Goal: Complete application form

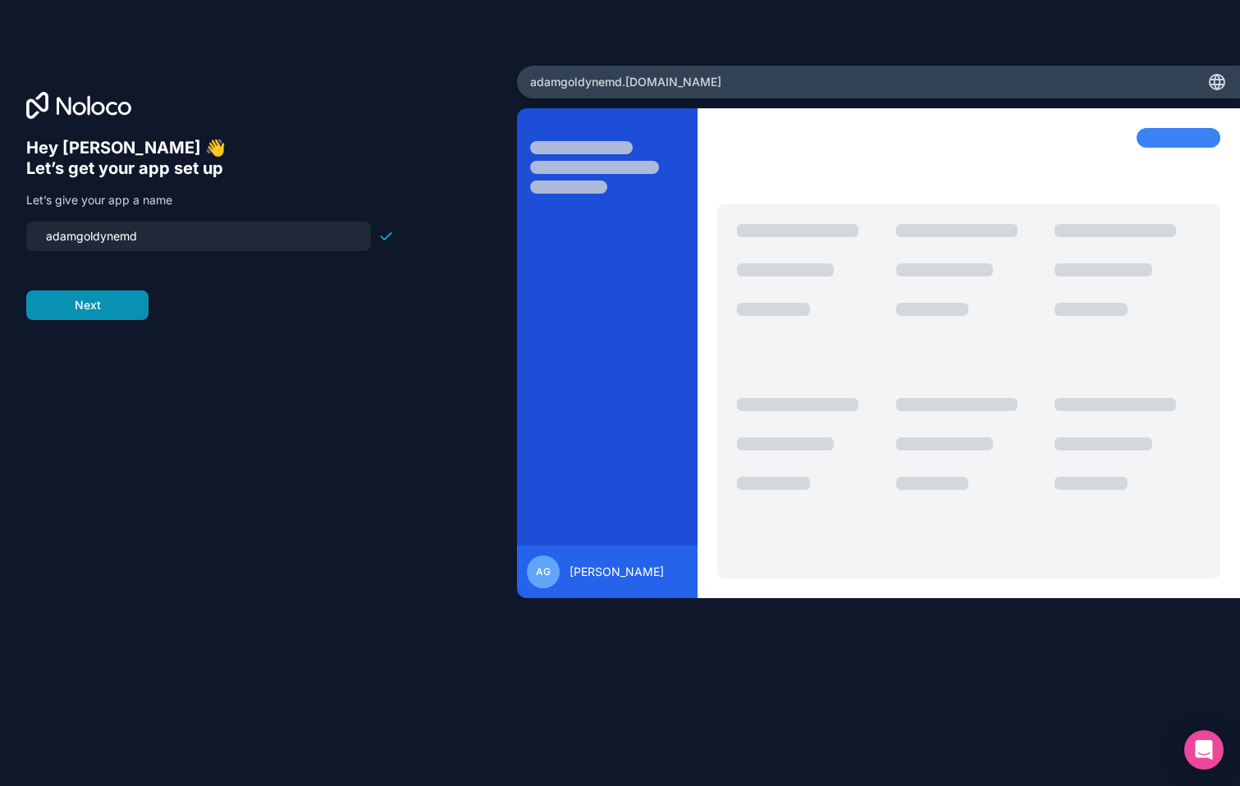
click at [126, 308] on button "Next" at bounding box center [87, 306] width 122 height 30
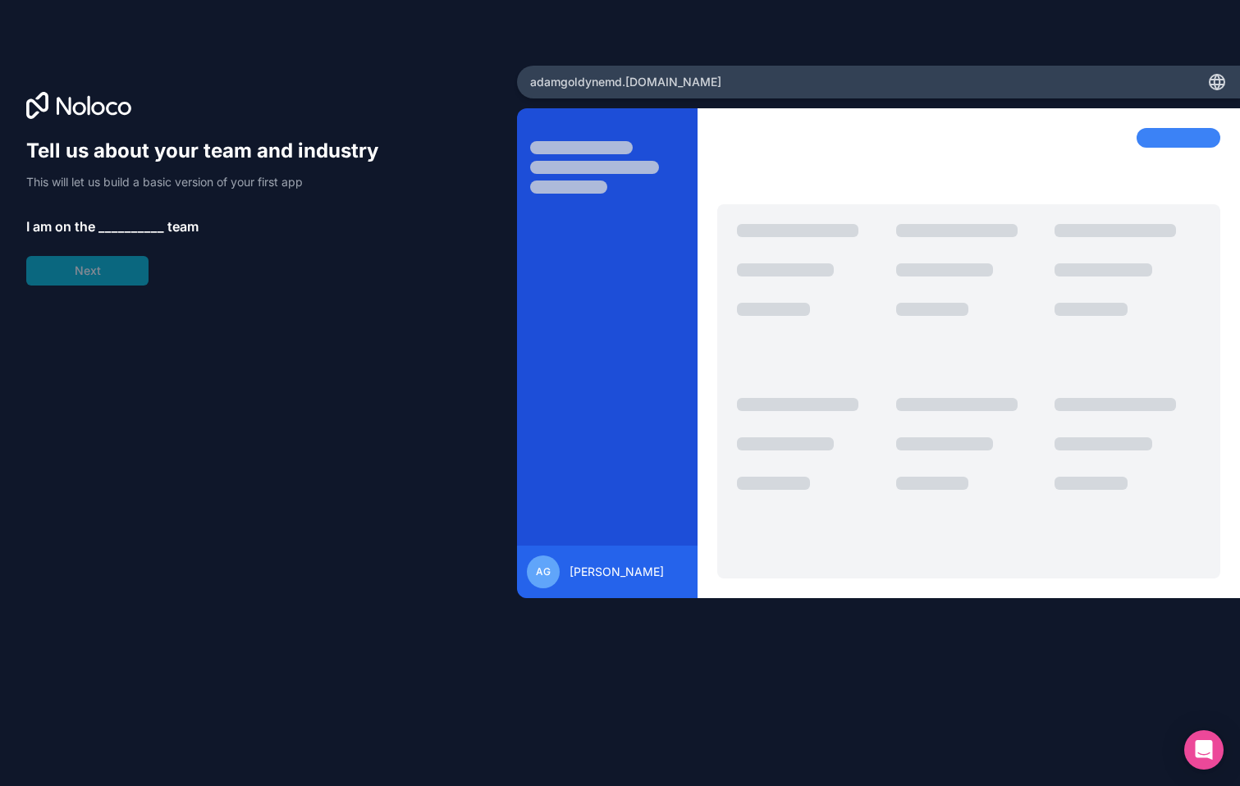
click at [115, 226] on span "__________" at bounding box center [132, 227] width 66 height 20
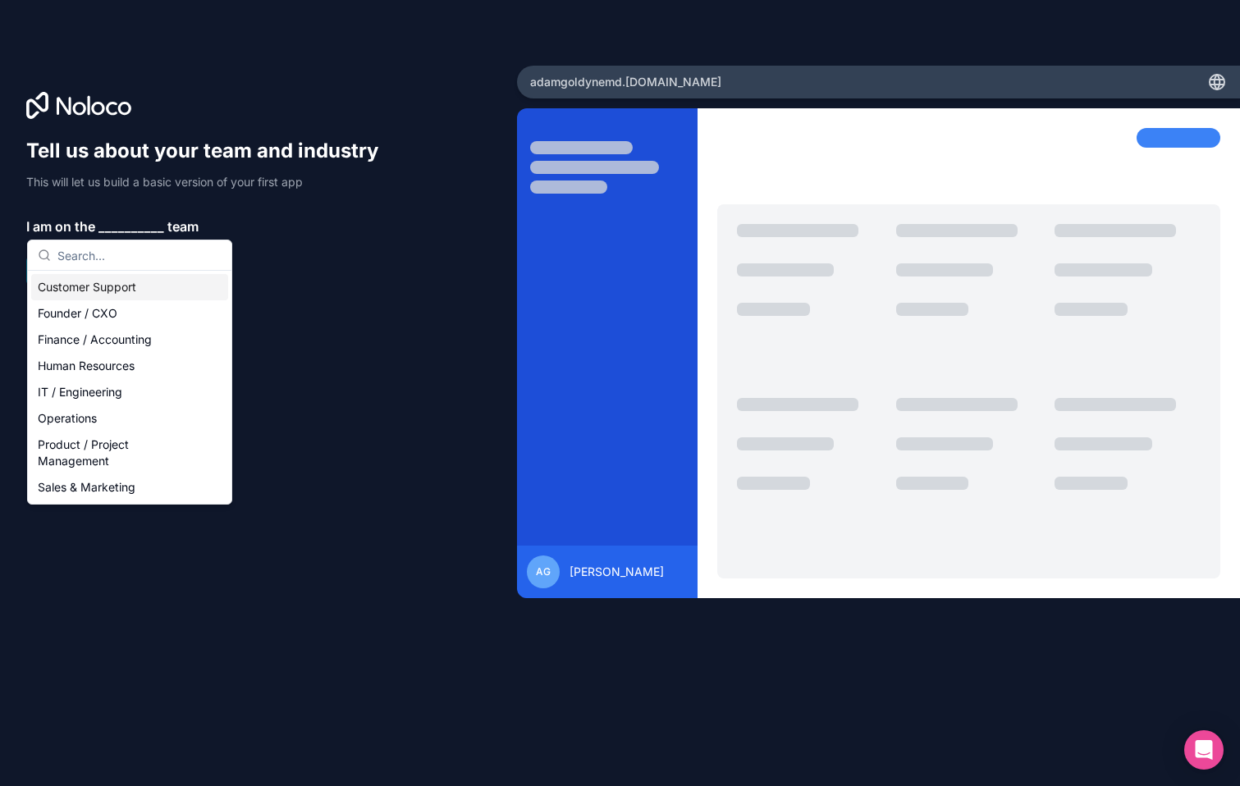
click at [110, 282] on div "Customer Support" at bounding box center [129, 287] width 197 height 26
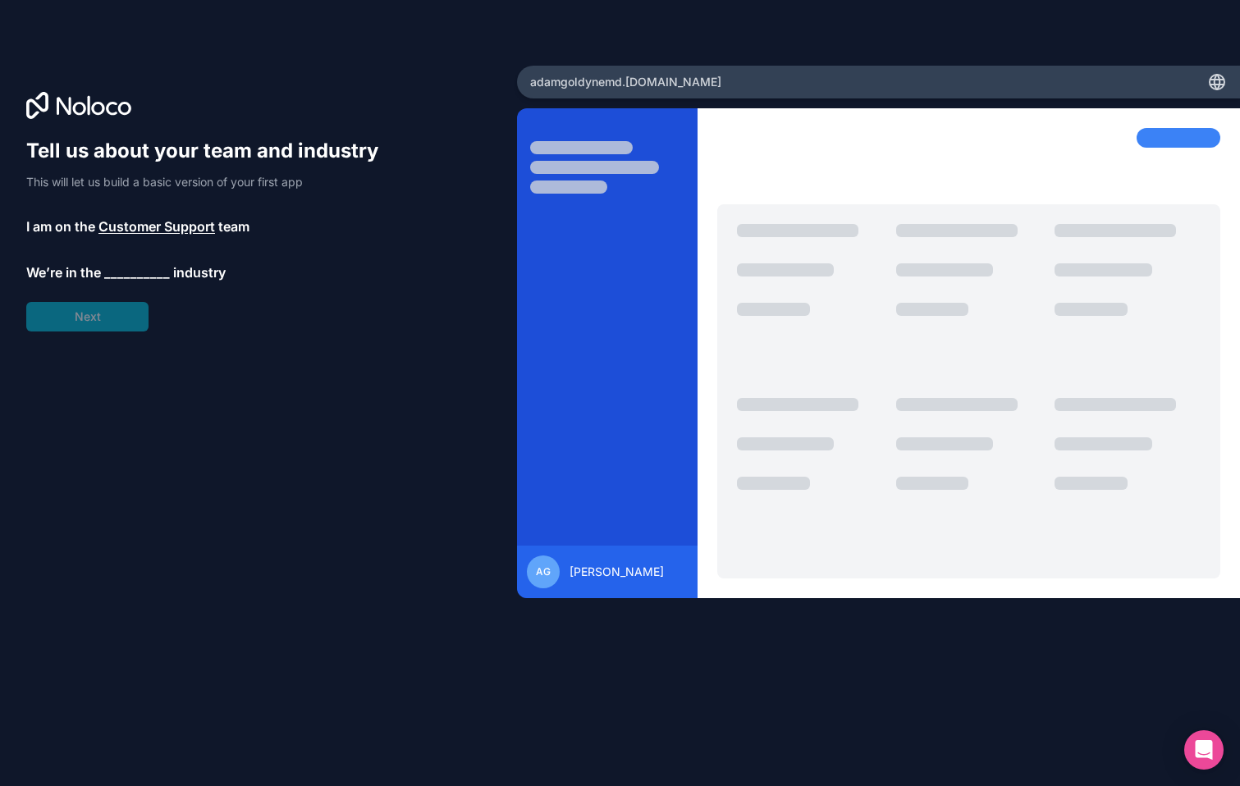
click at [133, 263] on span "__________" at bounding box center [137, 273] width 66 height 20
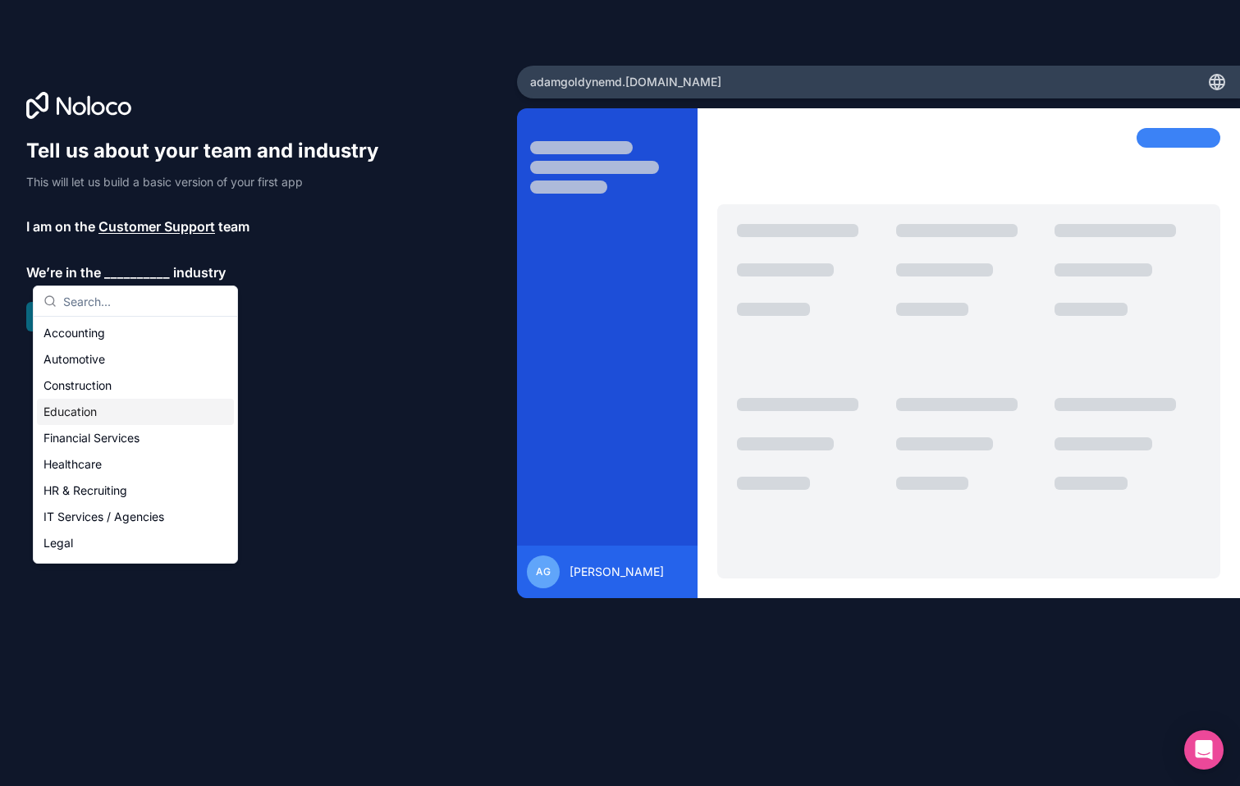
click at [107, 415] on div "Education" at bounding box center [135, 412] width 197 height 26
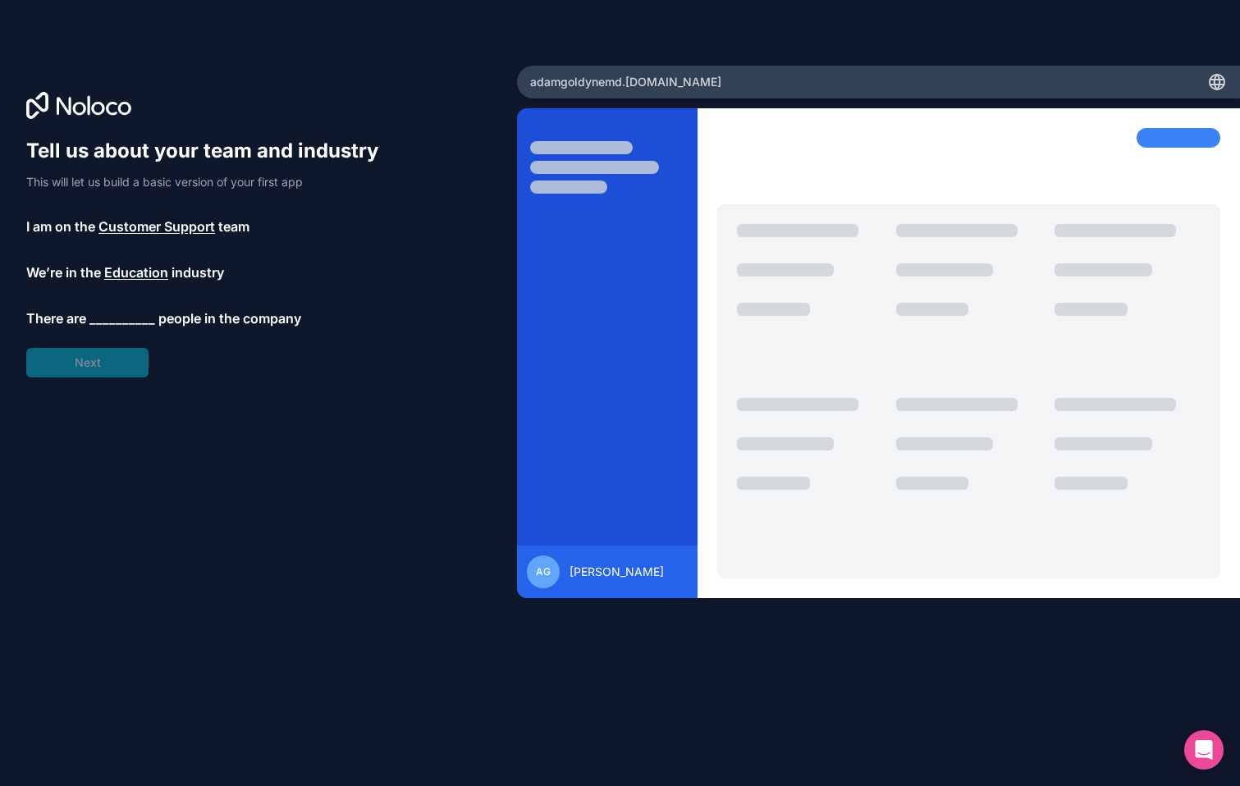
click at [122, 306] on div "Tell us about your team and industry This will let us build a basic version of …" at bounding box center [210, 258] width 368 height 240
click at [121, 319] on span "__________" at bounding box center [122, 319] width 66 height 20
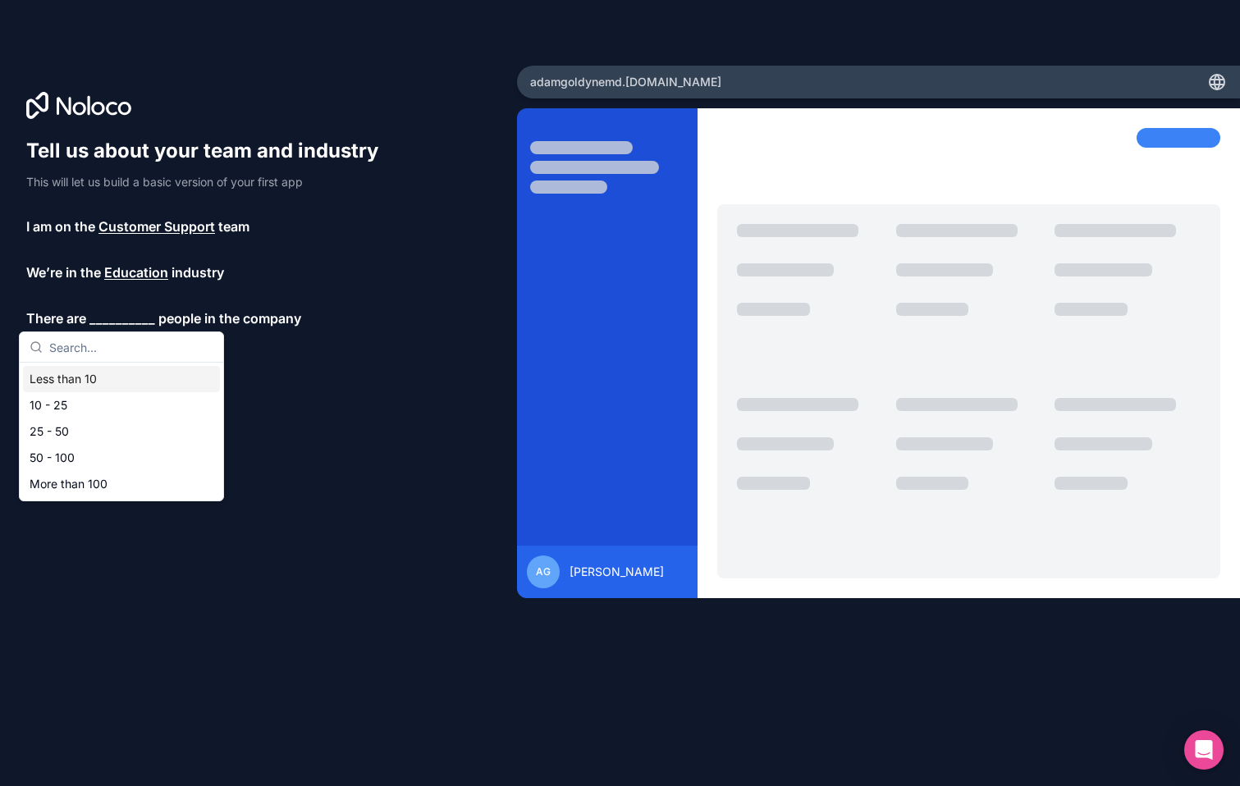
click at [108, 373] on div "Less than 10" at bounding box center [121, 379] width 197 height 26
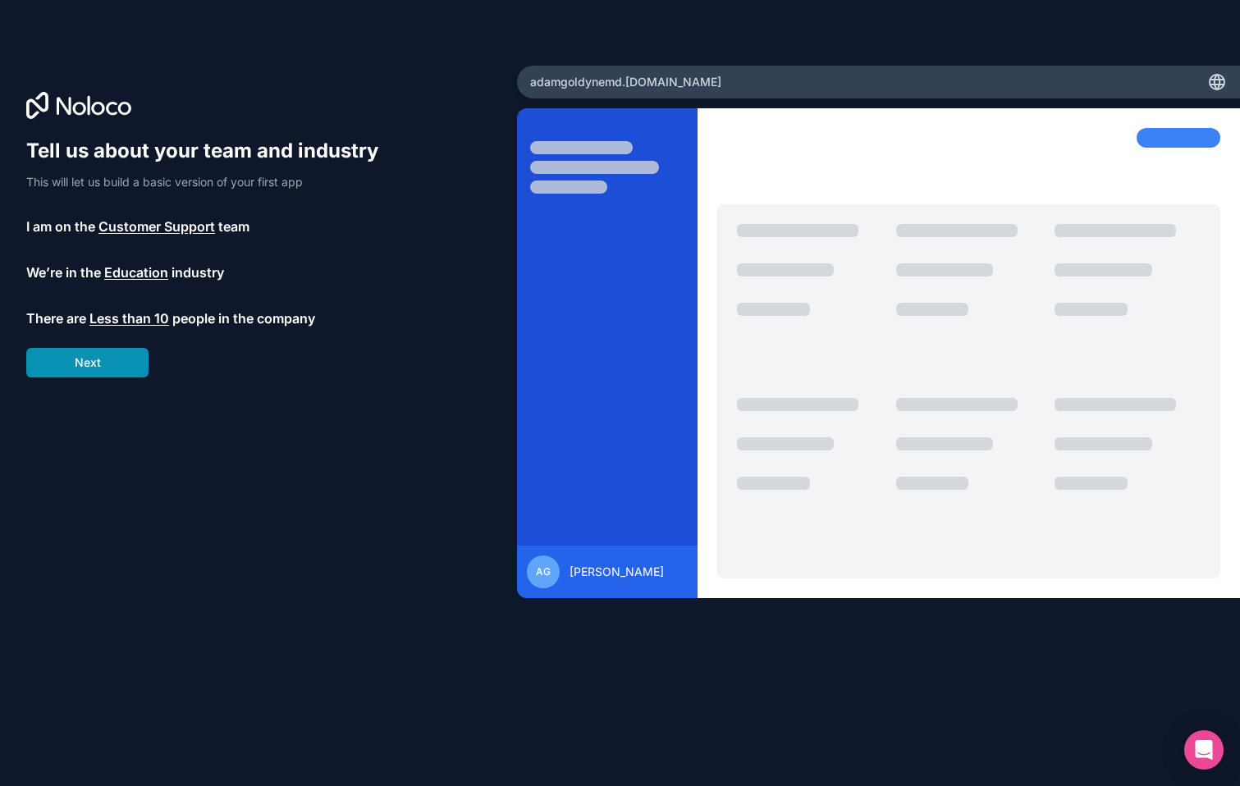
click at [111, 371] on button "Next" at bounding box center [87, 363] width 122 height 30
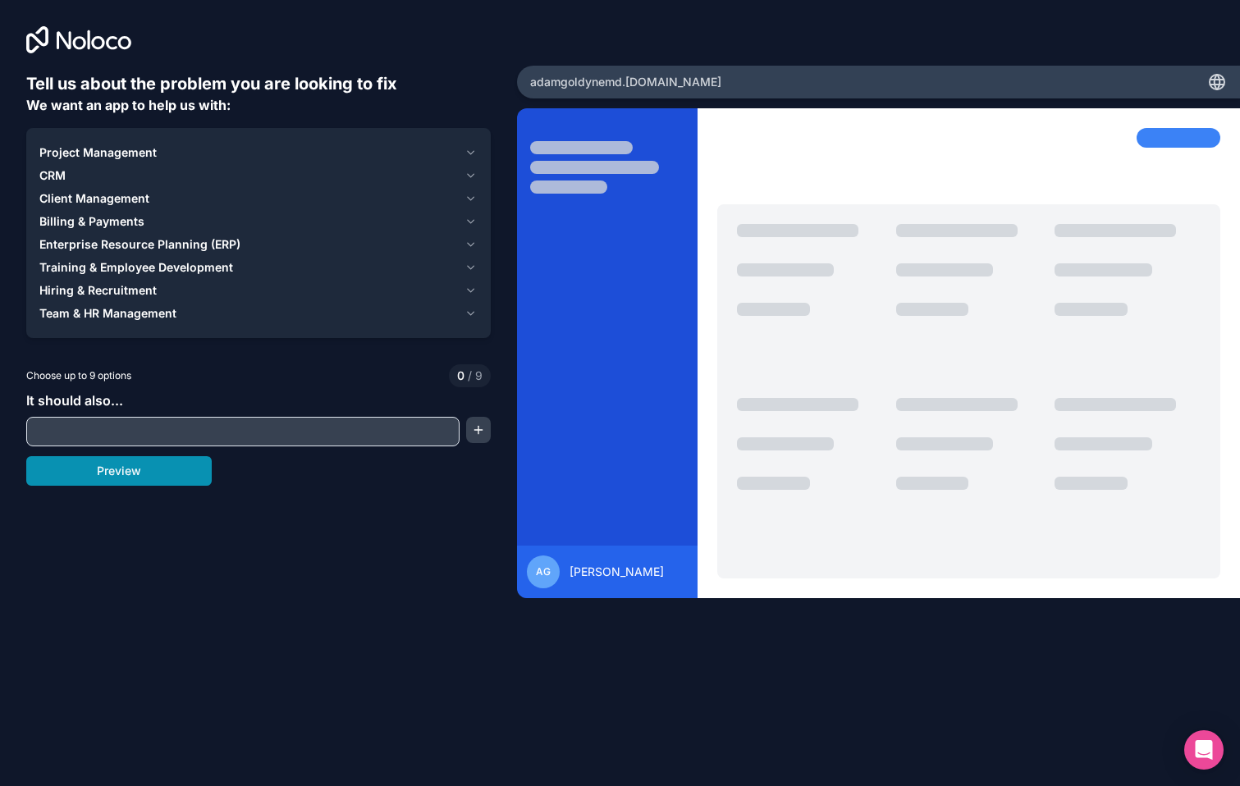
click at [119, 474] on button "Preview" at bounding box center [119, 471] width 186 height 30
click at [136, 267] on span "Training & Employee Development" at bounding box center [136, 267] width 194 height 16
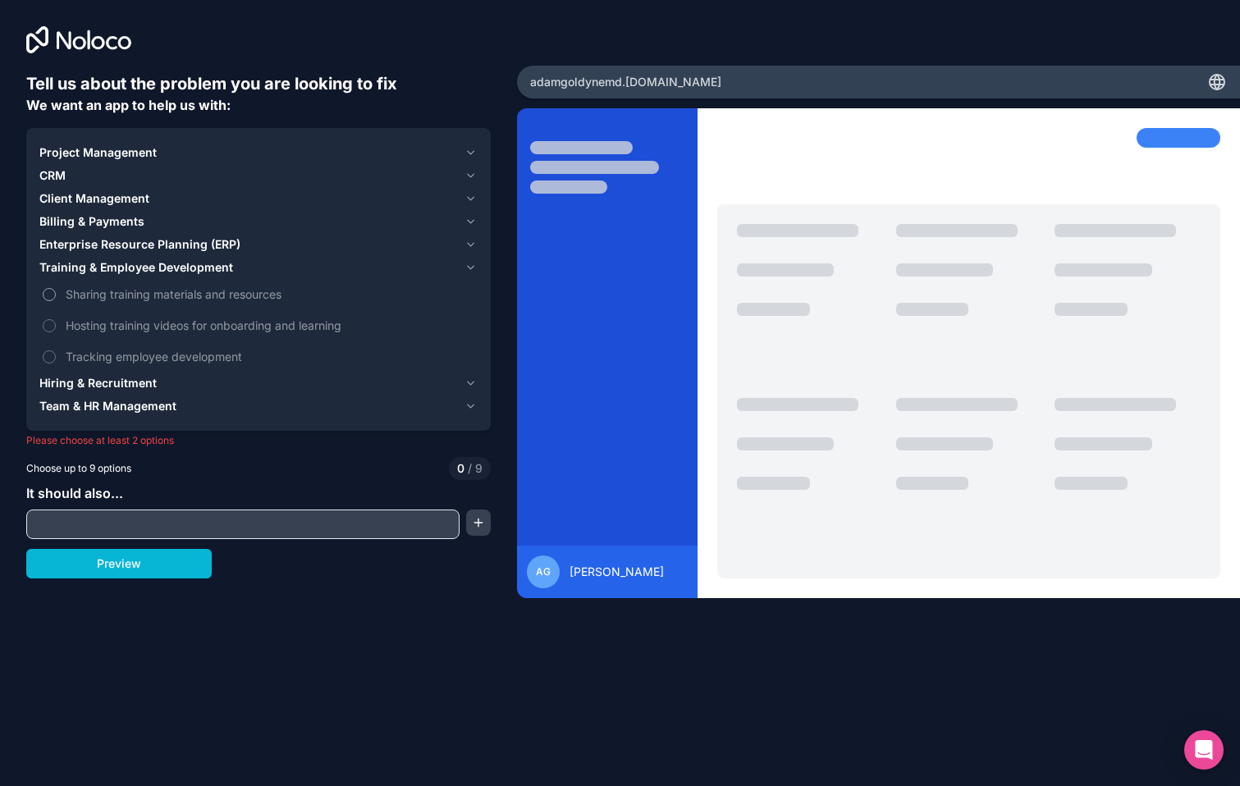
click at [132, 294] on span "Sharing training materials and resources" at bounding box center [270, 294] width 409 height 17
click at [56, 294] on button "Sharing training materials and resources" at bounding box center [49, 294] width 13 height 13
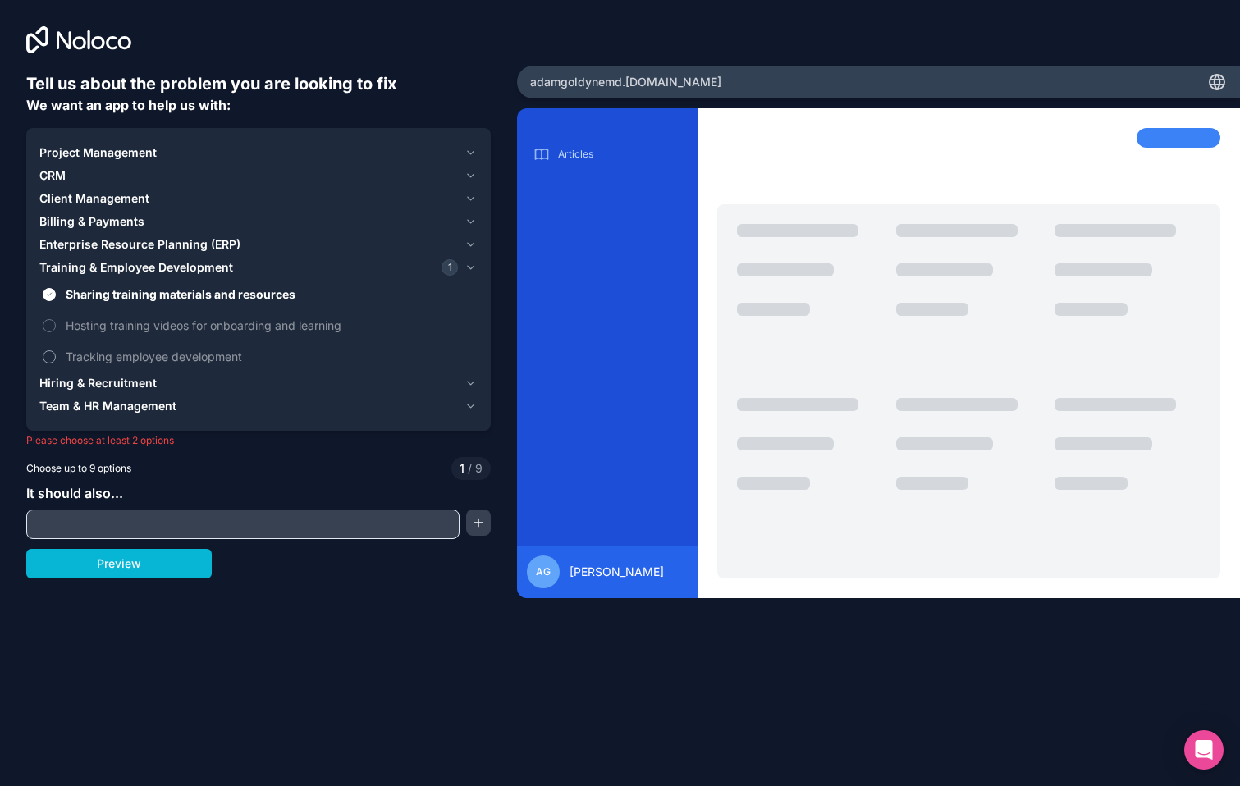
click at [121, 355] on span "Tracking employee development" at bounding box center [270, 356] width 409 height 17
click at [56, 355] on button "Tracking employee development" at bounding box center [49, 357] width 13 height 13
click at [108, 320] on span "Hosting training videos for onboarding and learning" at bounding box center [270, 325] width 409 height 17
click at [56, 320] on button "Hosting training videos for onboarding and learning" at bounding box center [49, 325] width 13 height 13
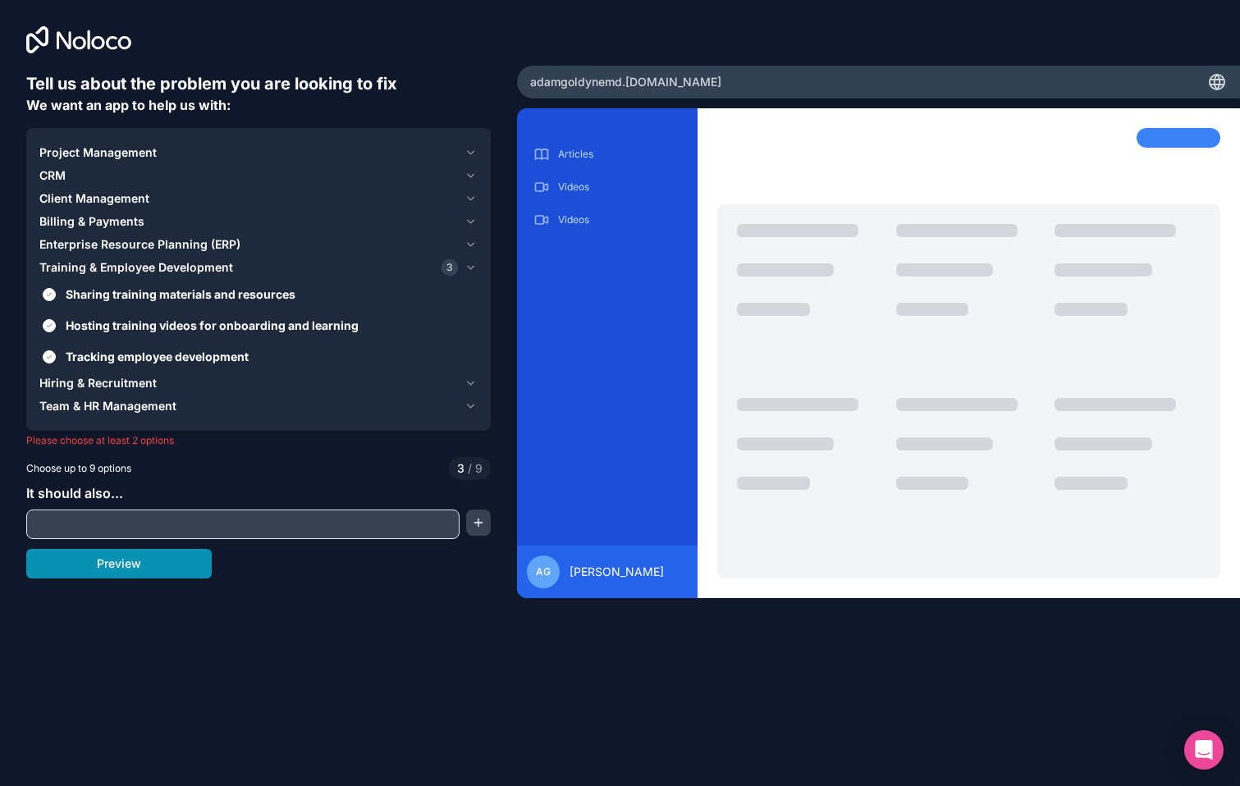
click at [151, 569] on button "Preview" at bounding box center [119, 564] width 186 height 30
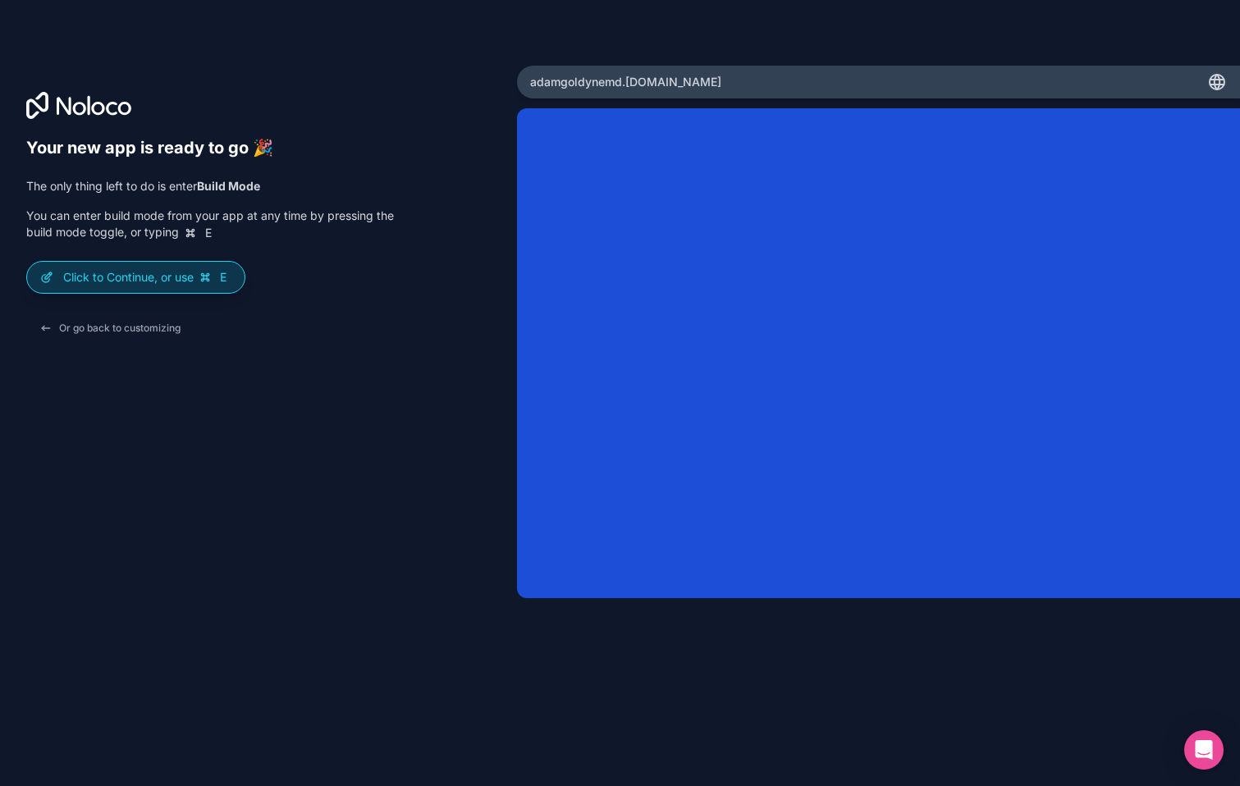
click at [227, 284] on span "E" at bounding box center [223, 277] width 16 height 16
